Goal: Find specific page/section: Find specific page/section

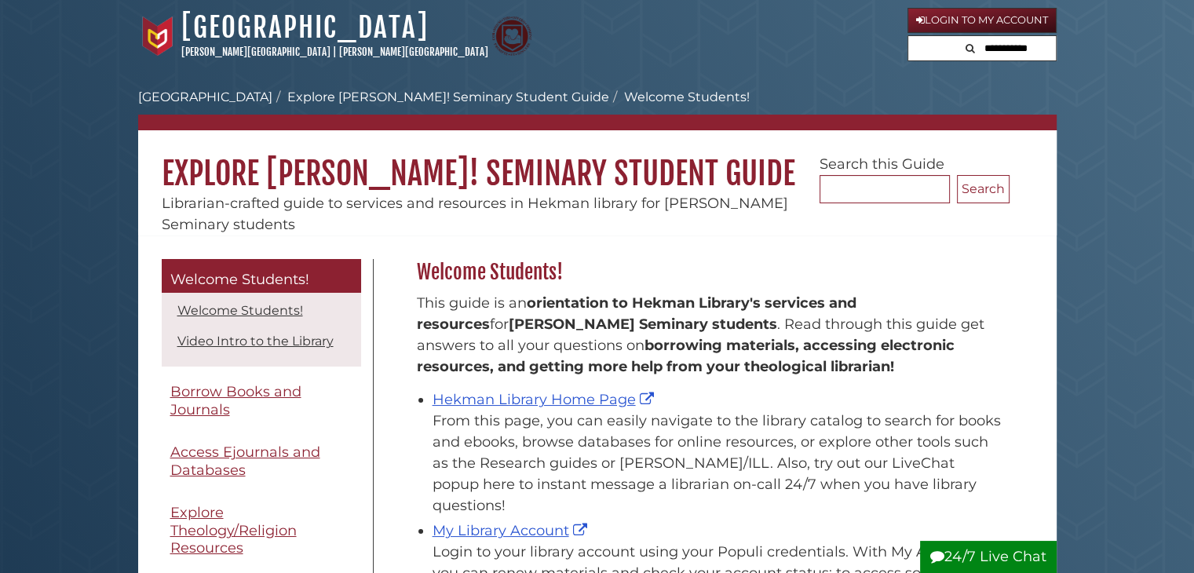
scroll to position [231, 601]
click at [815, 411] on div "From this page, you can easily navigate to the library catalog to search for bo…" at bounding box center [717, 464] width 569 height 106
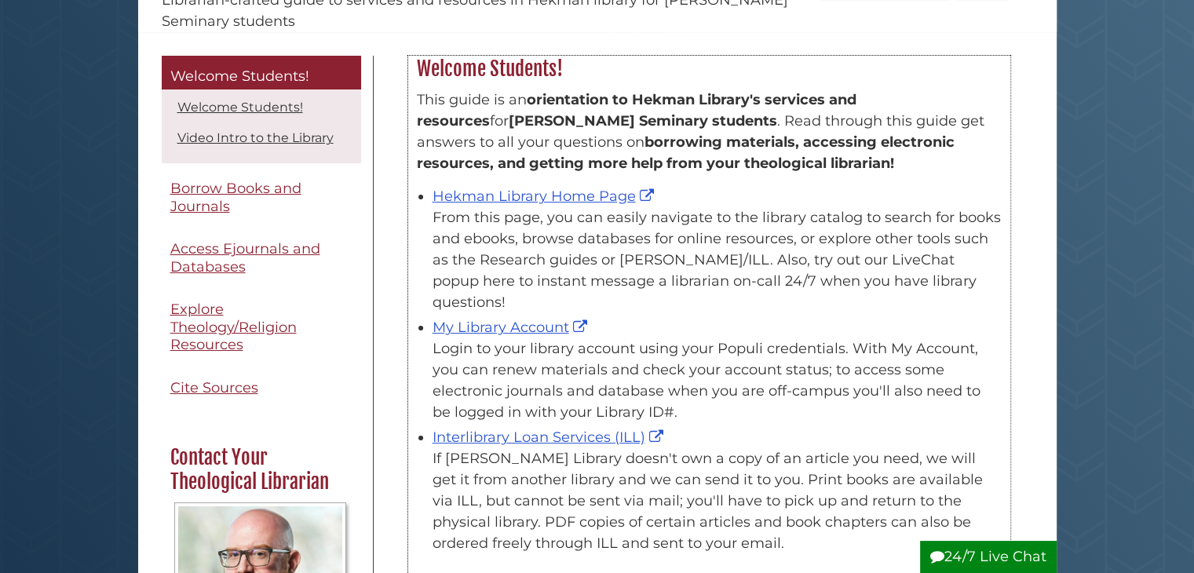
scroll to position [220, 0]
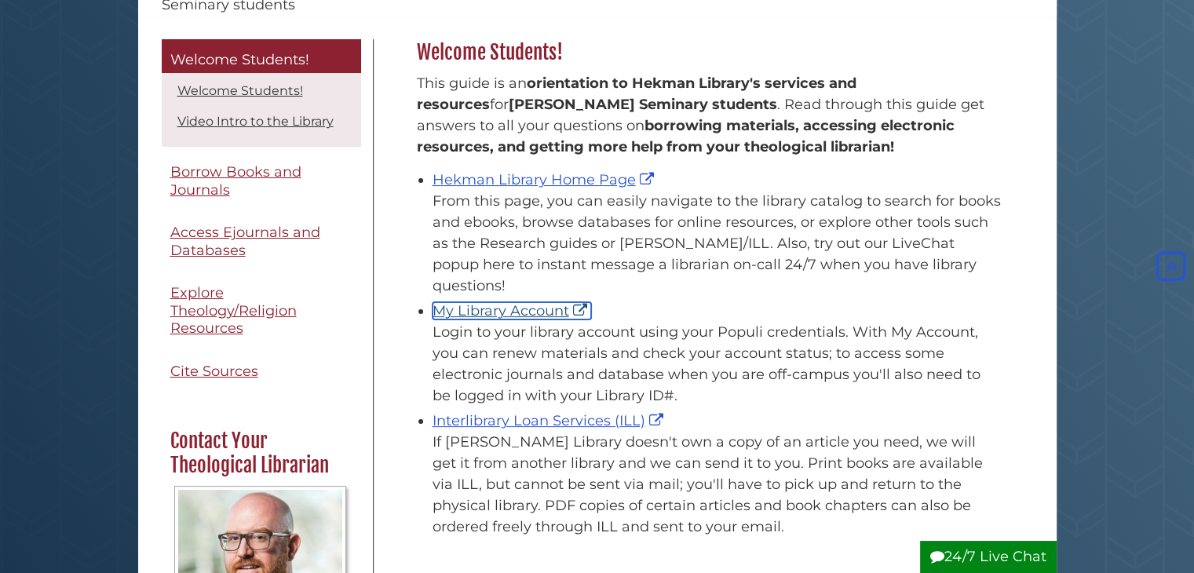
click at [525, 302] on link "My Library Account" at bounding box center [512, 310] width 159 height 17
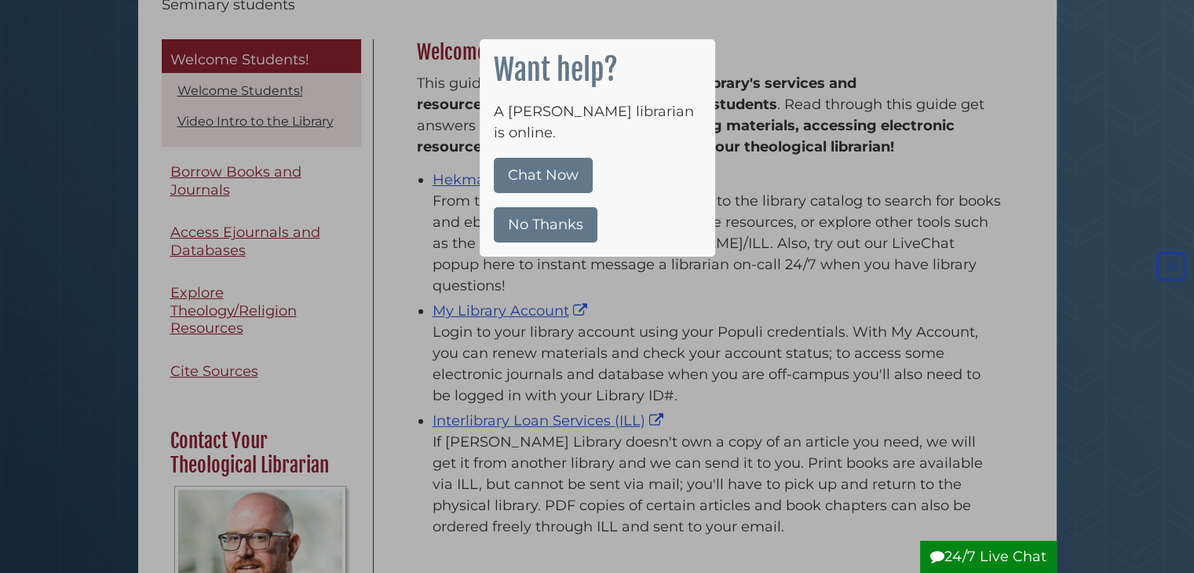
click at [535, 210] on button "No Thanks" at bounding box center [546, 224] width 104 height 35
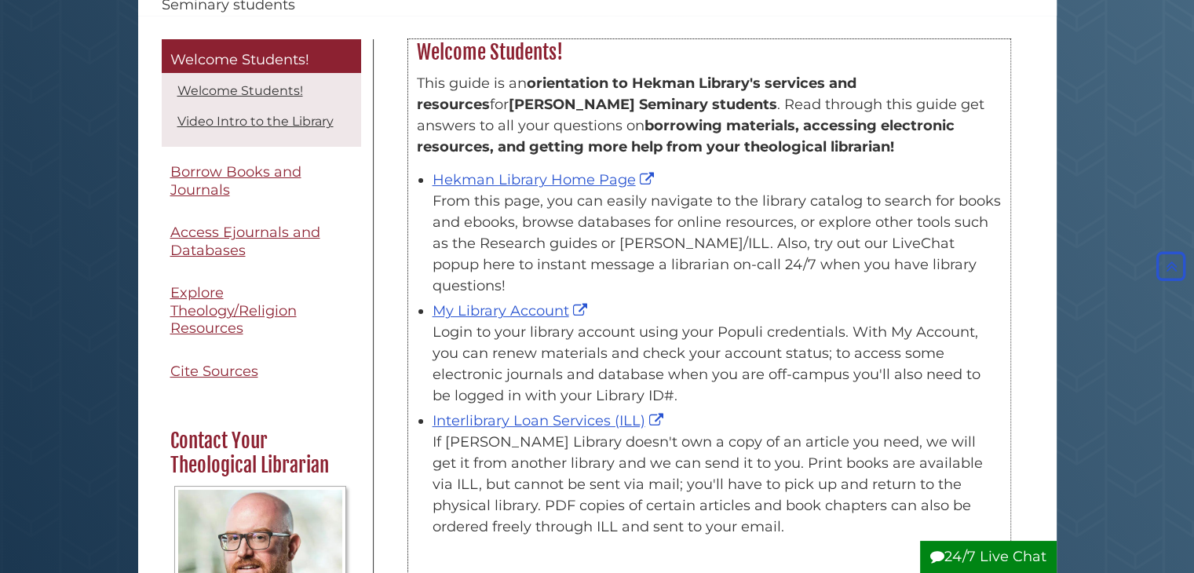
click at [836, 221] on div "From this page, you can easily navigate to the library catalog to search for bo…" at bounding box center [717, 244] width 569 height 106
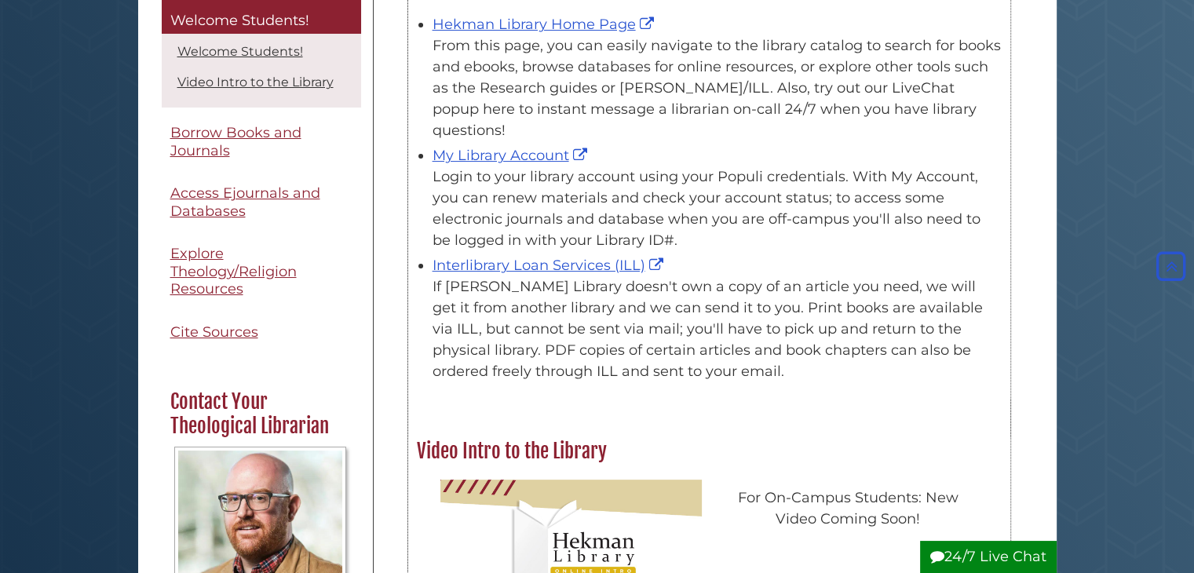
scroll to position [377, 0]
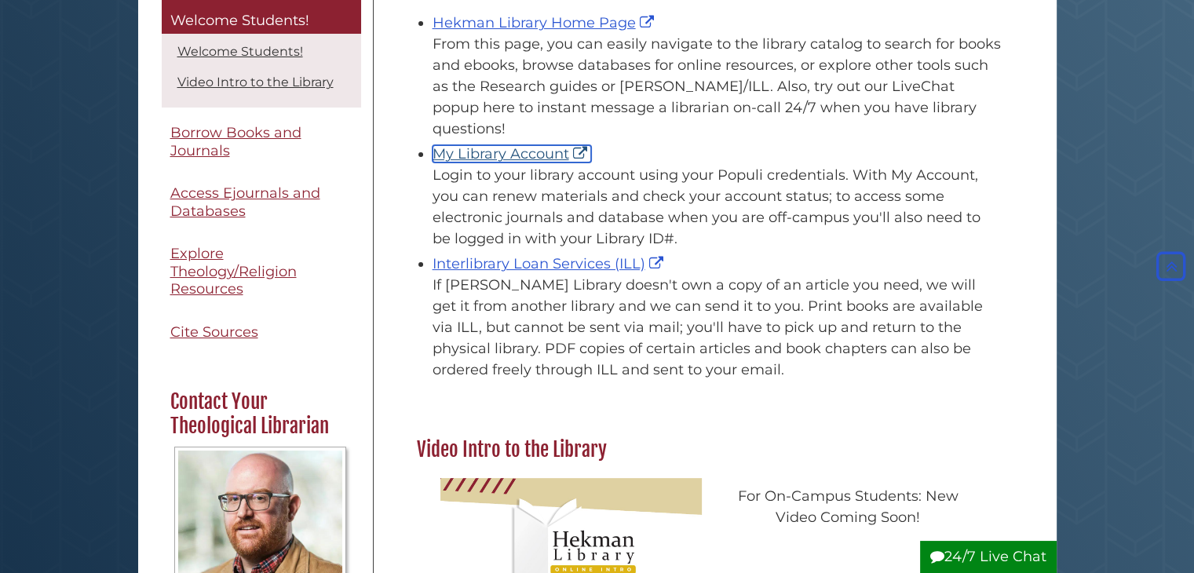
click at [485, 145] on link "My Library Account" at bounding box center [512, 153] width 159 height 17
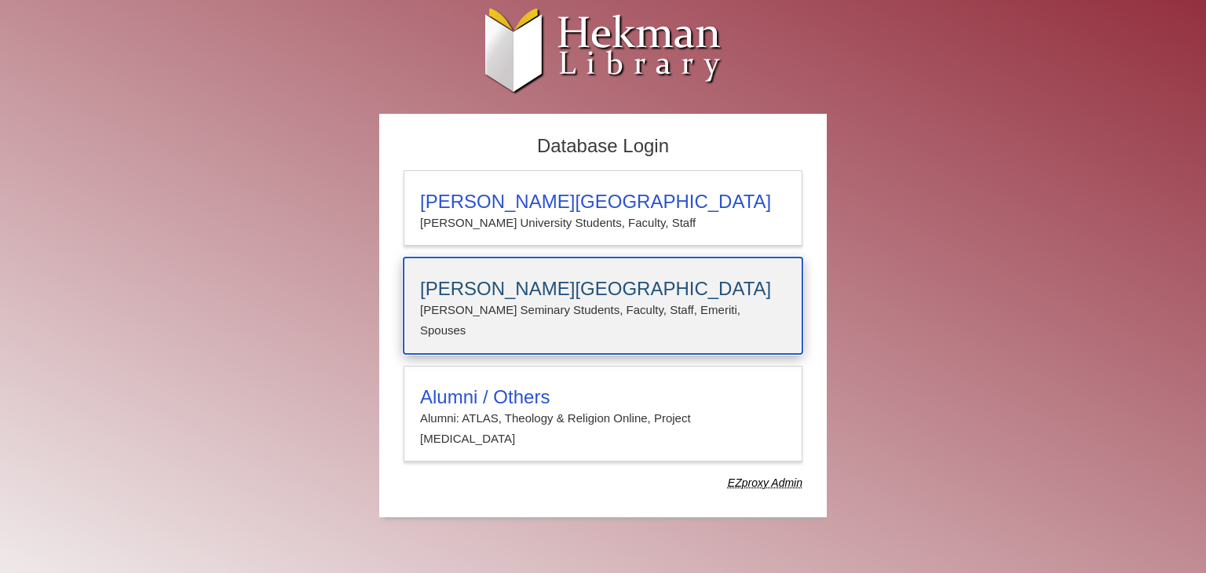
click at [522, 301] on p "Calvin Seminary Students, Faculty, Staff, Emeriti, Spouses" at bounding box center [603, 321] width 366 height 42
click at [587, 278] on h3 "[PERSON_NAME][GEOGRAPHIC_DATA]" at bounding box center [603, 289] width 366 height 22
